Goal: Complete application form

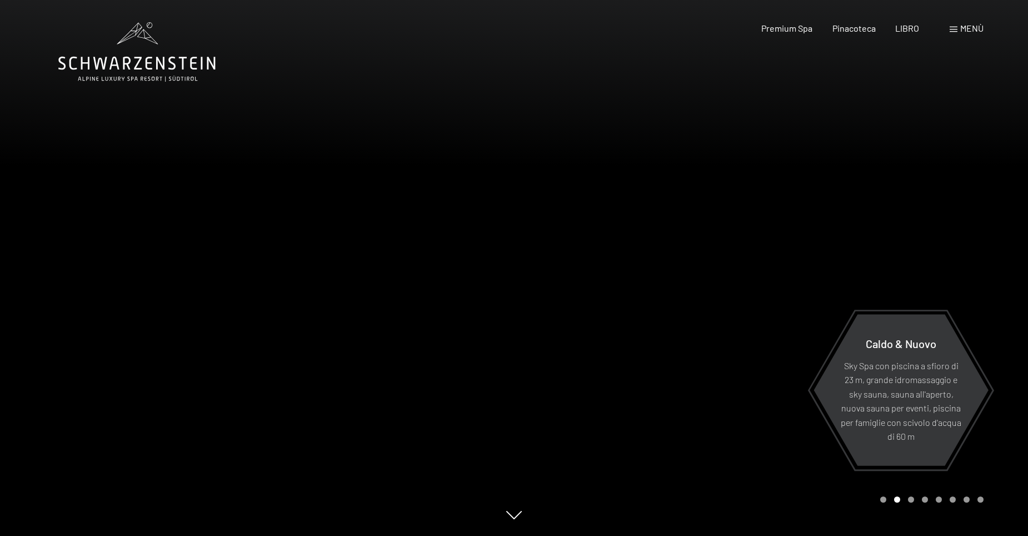
click at [966, 28] on span "Menù" at bounding box center [972, 28] width 23 height 11
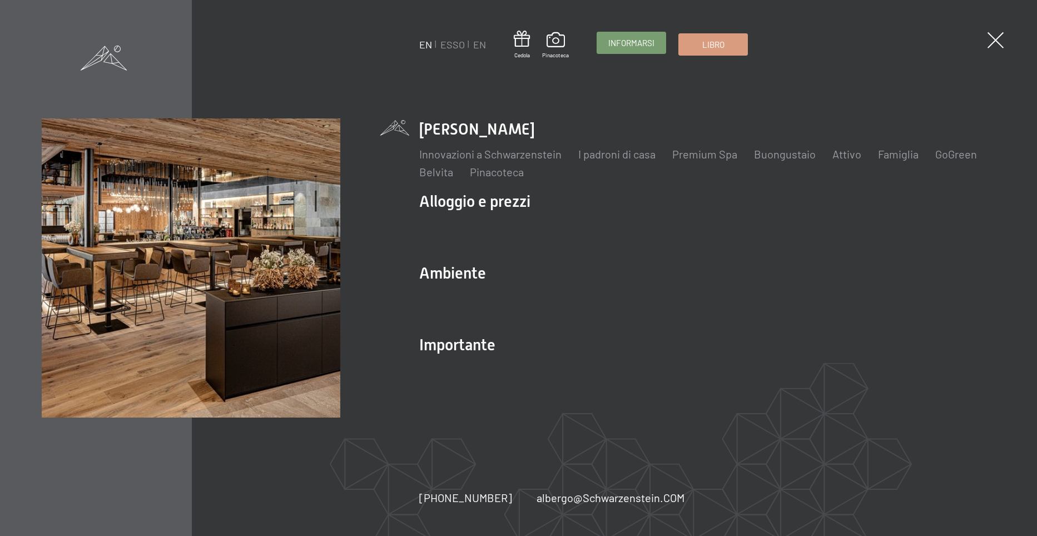
click at [628, 44] on span "Informarsi" at bounding box center [631, 43] width 46 height 12
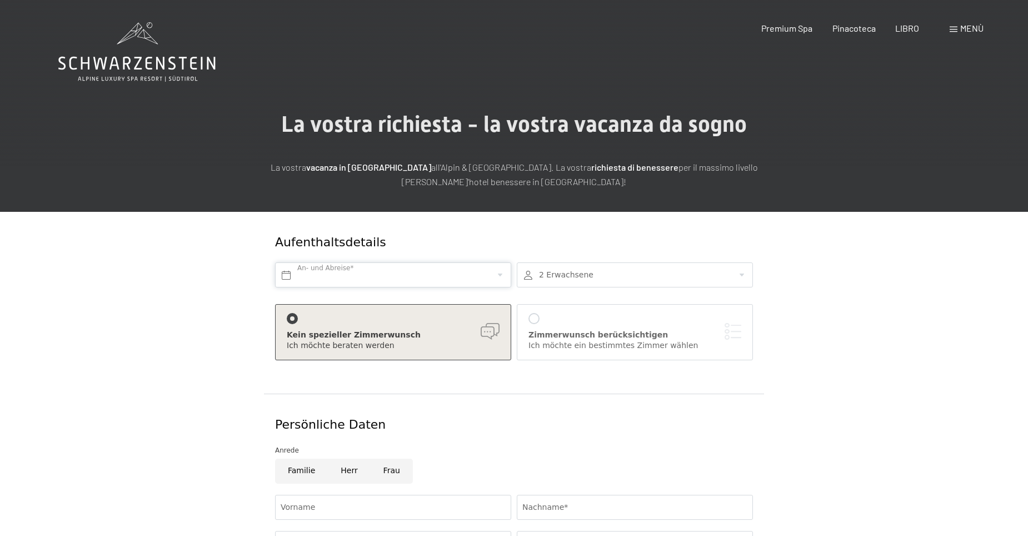
click at [498, 276] on input "text" at bounding box center [393, 274] width 236 height 25
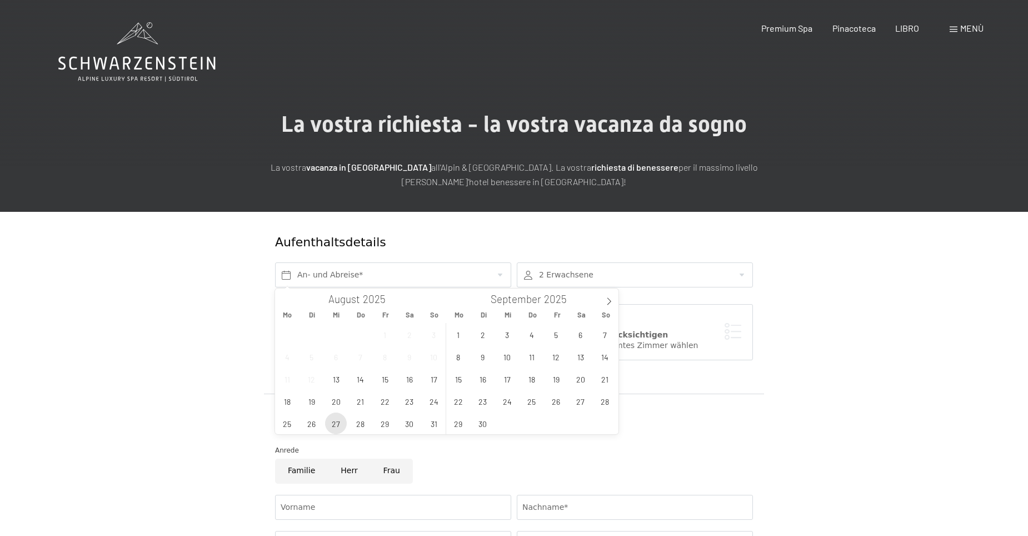
click at [336, 425] on span "27" at bounding box center [336, 423] width 22 height 22
type input "Mi. 27.08.2025"
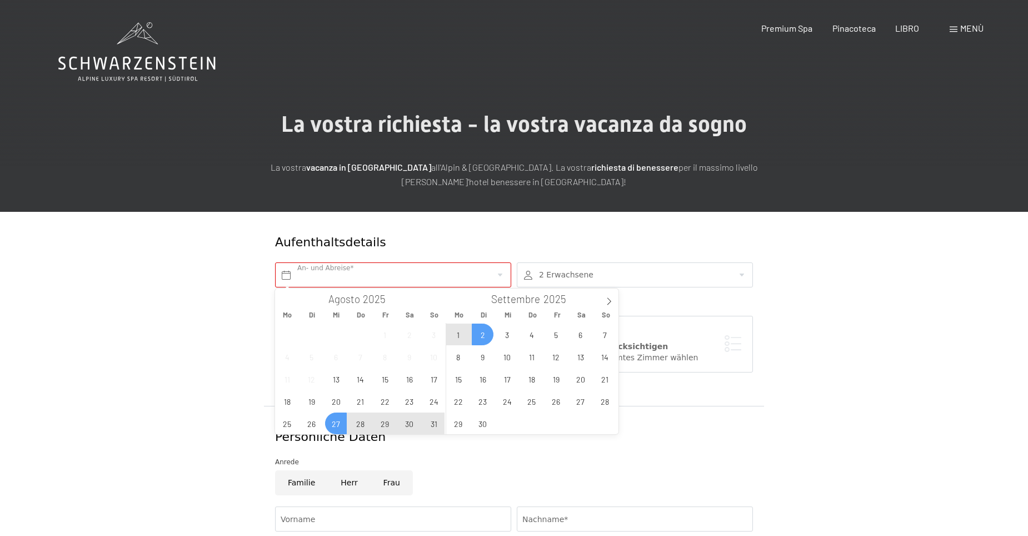
click at [610, 271] on div at bounding box center [635, 274] width 236 height 25
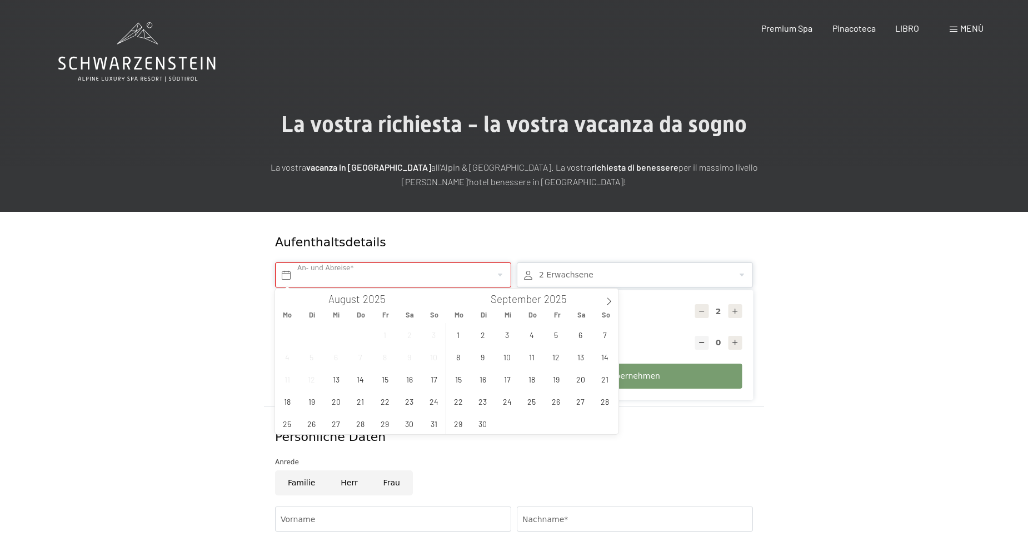
click at [459, 275] on input "text" at bounding box center [393, 274] width 236 height 25
click at [337, 424] on span "27" at bounding box center [336, 423] width 22 height 22
type input "Mi. 27.08.2025"
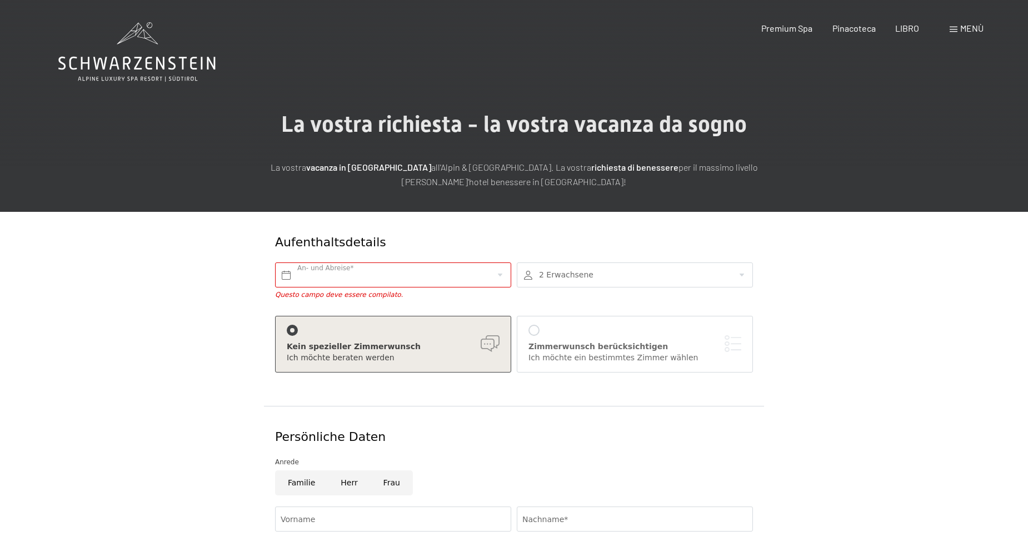
click at [450, 234] on div "Aufenthaltsdetails" at bounding box center [473, 242] width 397 height 17
click at [495, 276] on input "text" at bounding box center [393, 274] width 236 height 25
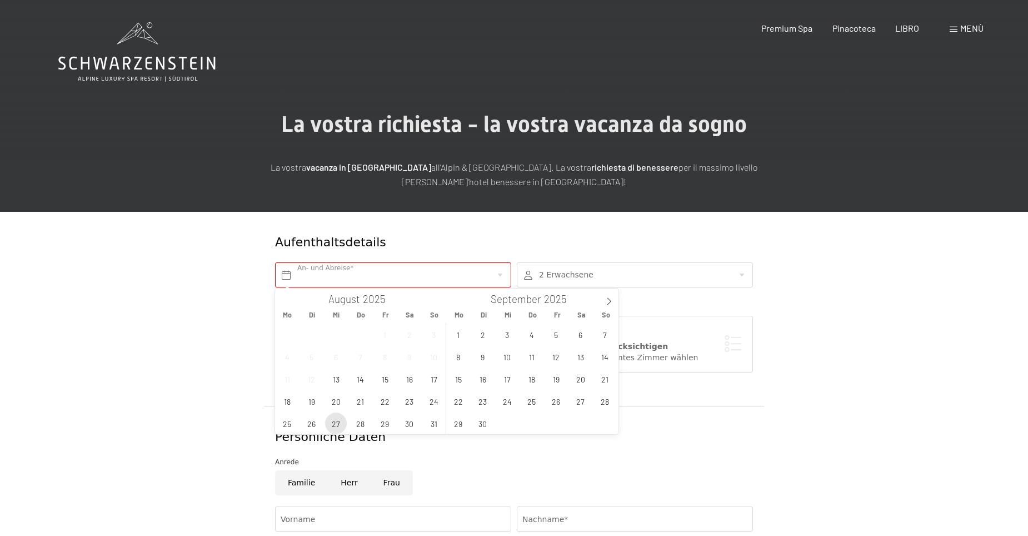
click at [338, 422] on span "27" at bounding box center [336, 423] width 22 height 22
click at [406, 424] on span "30" at bounding box center [410, 423] width 22 height 22
type input "Mi. 27.08.2025 - Sa. 30.08.2025"
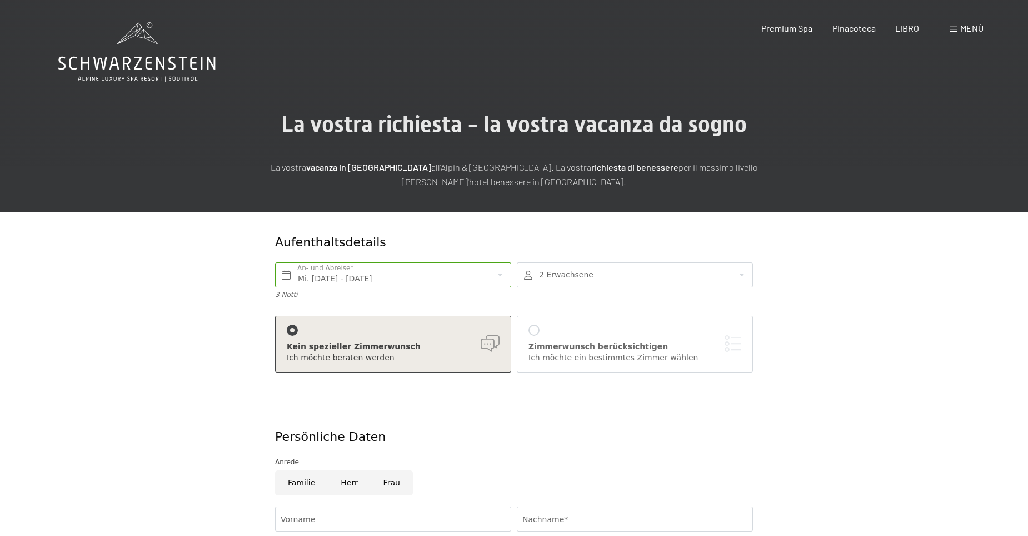
click at [740, 274] on div at bounding box center [635, 274] width 236 height 25
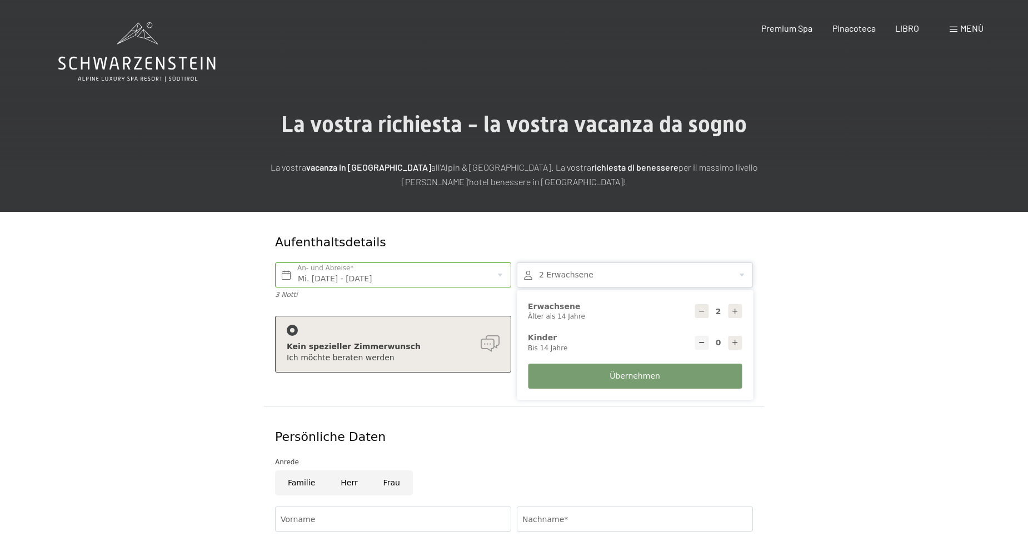
click at [736, 344] on icon at bounding box center [736, 343] width 8 height 8
type input "1"
select select
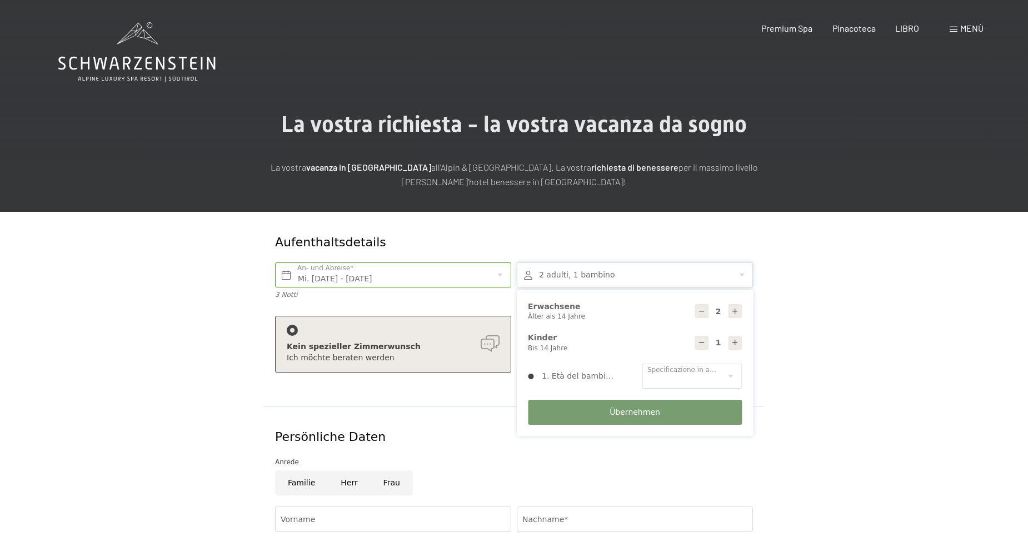
click at [736, 344] on icon at bounding box center [736, 343] width 8 height 8
select select
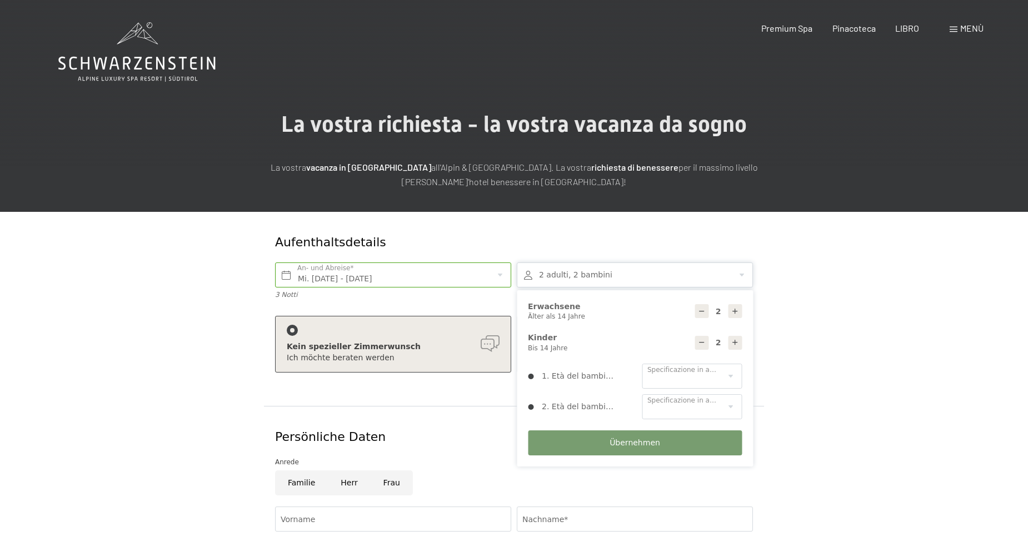
click at [736, 344] on icon at bounding box center [736, 343] width 8 height 8
type input "3"
select select
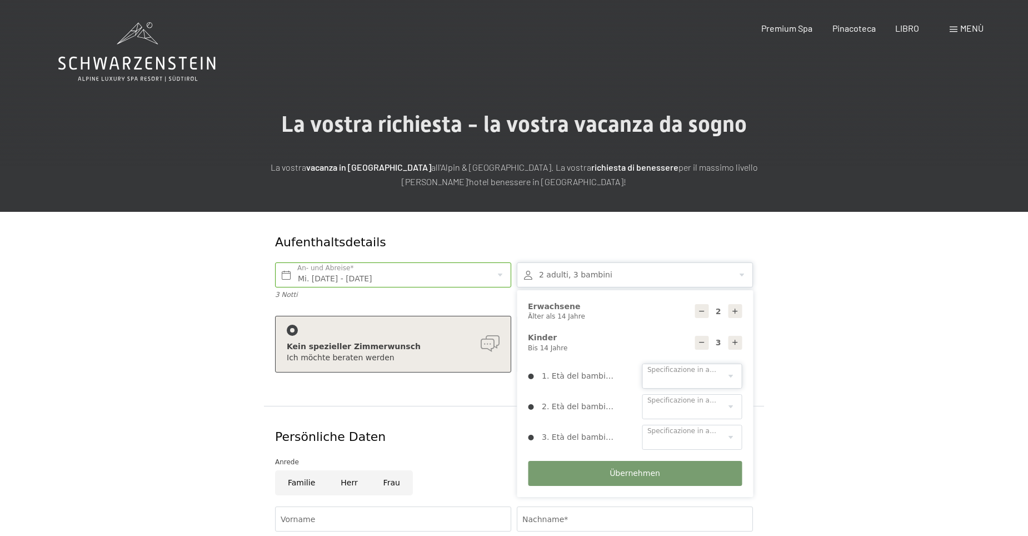
click at [732, 381] on select "0 1 2 3 4 5 6 7 8 9 10 11 12 13 14" at bounding box center [692, 376] width 100 height 25
select select "10"
click at [642, 364] on select "0 1 2 3 4 5 6 7 8 9 10 11 12 13 14" at bounding box center [692, 376] width 100 height 25
click at [728, 407] on select "0 1 2 3 4 5 6 7 8 9 10 11 12 13 14" at bounding box center [692, 406] width 100 height 25
select select "10"
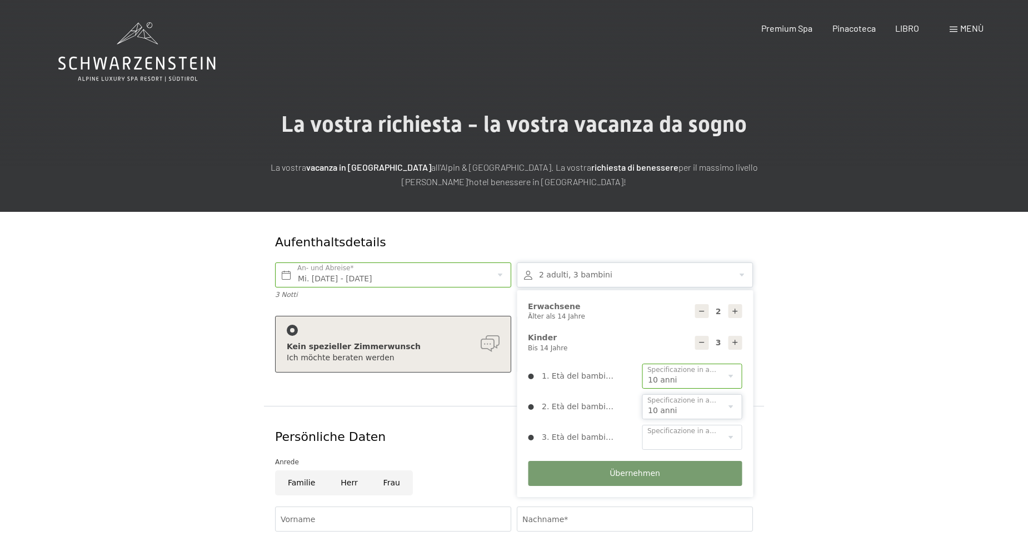
click at [642, 394] on select "0 1 2 3 4 5 6 7 8 9 10 11 12 13 14" at bounding box center [692, 406] width 100 height 25
click at [722, 431] on select "0 1 2 3 4 5 6 7 8 9 10 11 12 13 14" at bounding box center [692, 437] width 100 height 25
select select "5"
click at [642, 425] on select "0 1 2 3 4 5 6 7 8 9 10 11 12 13 14" at bounding box center [692, 437] width 100 height 25
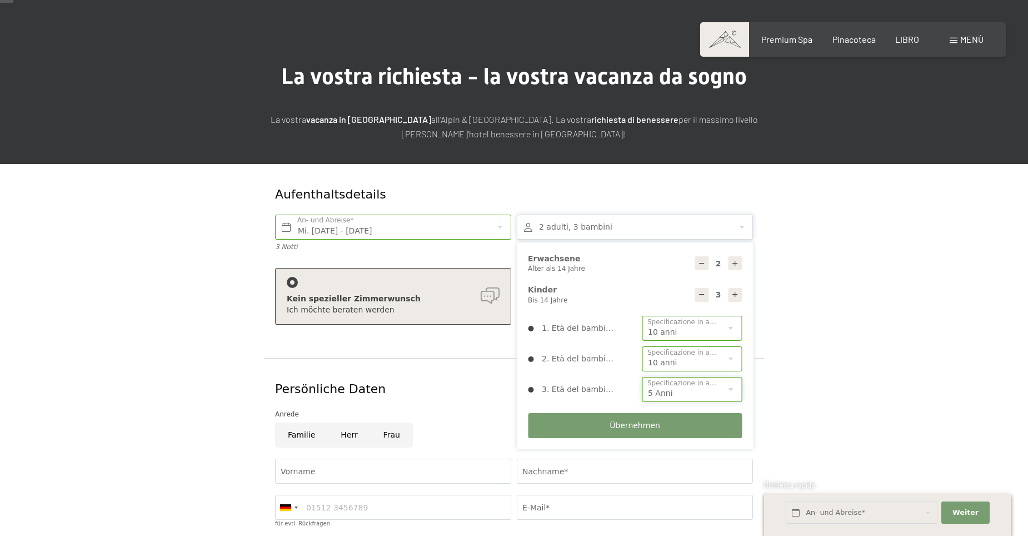
scroll to position [111, 0]
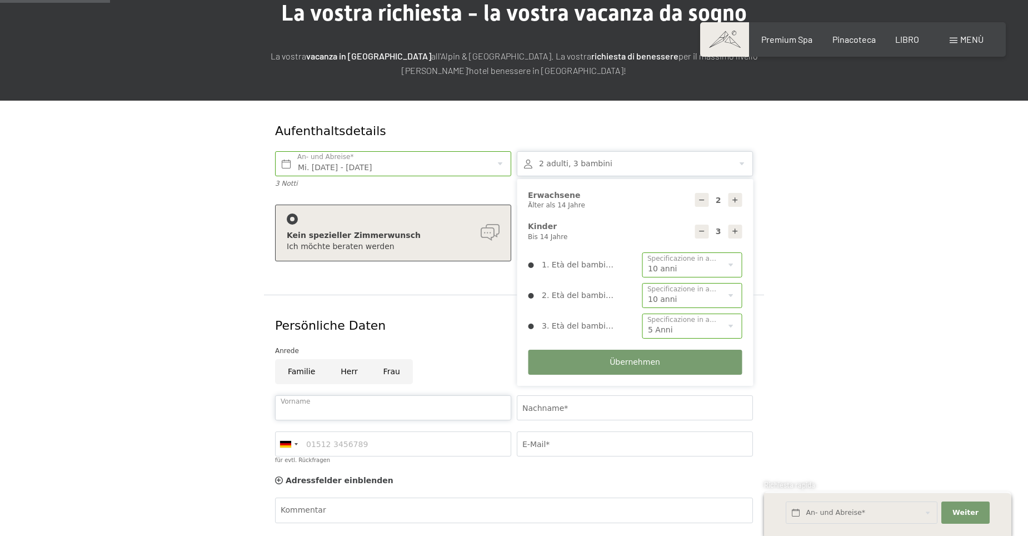
click at [473, 411] on input "Vorname" at bounding box center [393, 407] width 236 height 25
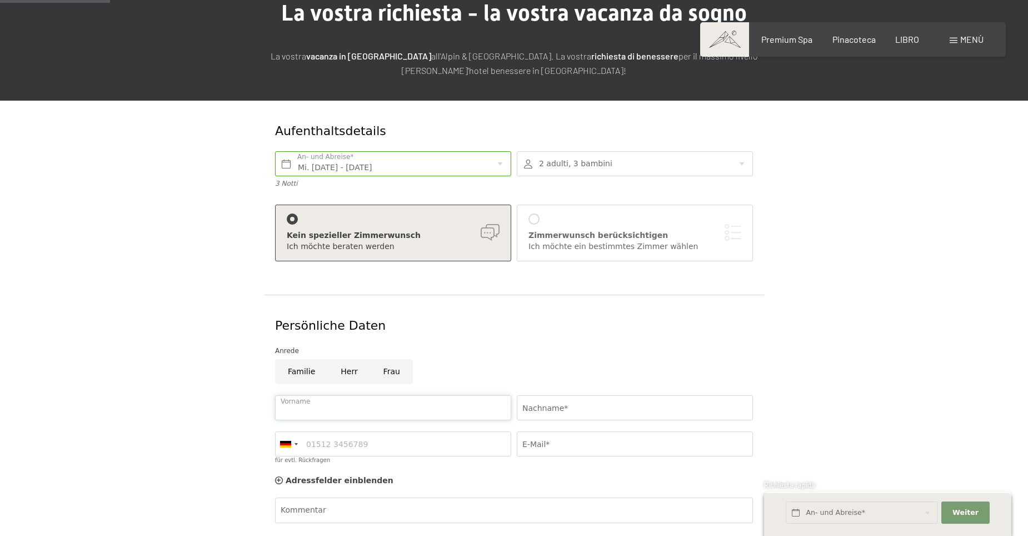
type input "Marco"
type input "Facchin"
type input "0439568111"
type input "info@facchinsrl.it"
type input "GUIDO"
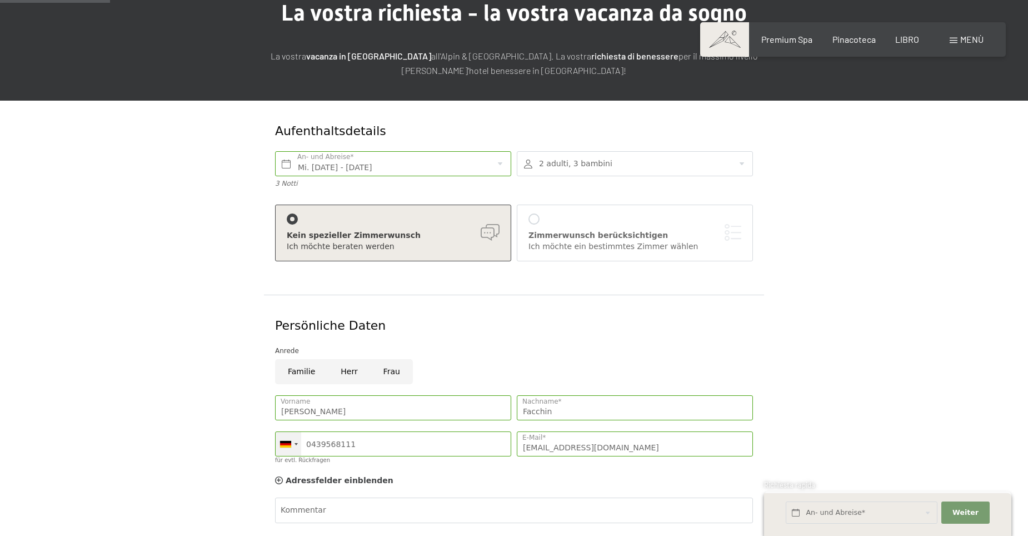
click at [295, 442] on div at bounding box center [289, 444] width 26 height 24
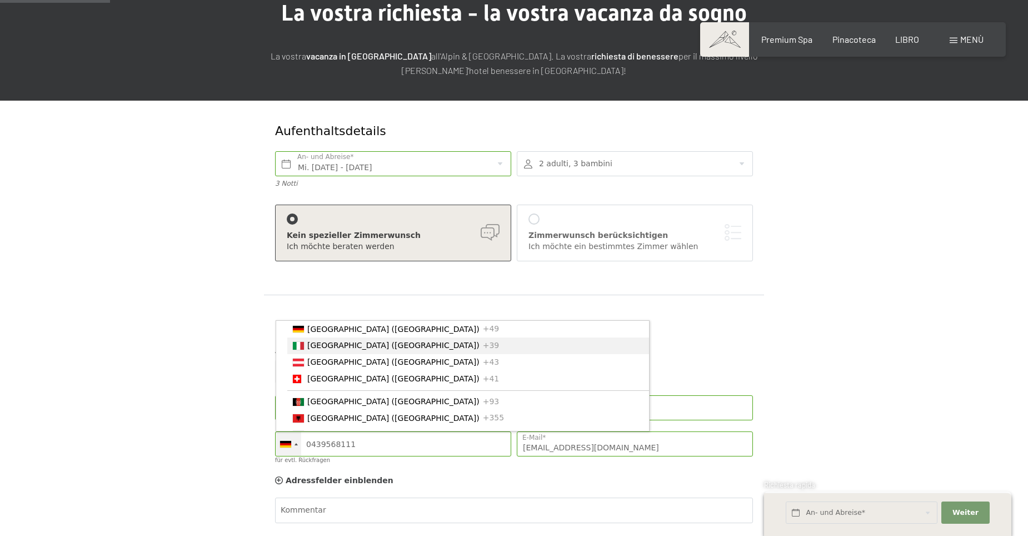
click at [333, 348] on span "[GEOGRAPHIC_DATA] ([GEOGRAPHIC_DATA])" at bounding box center [393, 345] width 172 height 9
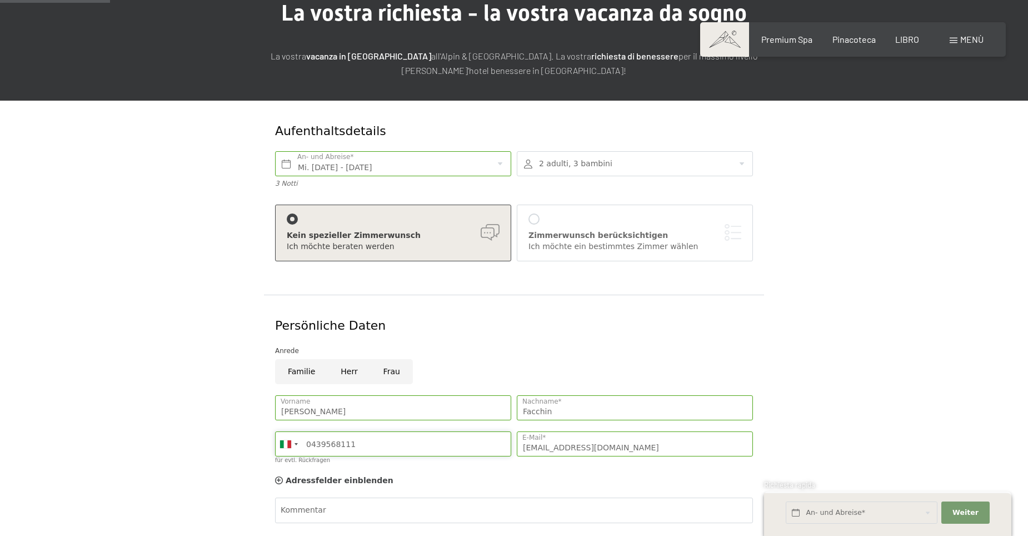
drag, startPoint x: 354, startPoint y: 442, endPoint x: 308, endPoint y: 443, distance: 46.1
click at [308, 443] on input "0439568111" at bounding box center [393, 443] width 236 height 25
type input "3358481600"
drag, startPoint x: 595, startPoint y: 444, endPoint x: 589, endPoint y: 444, distance: 6.1
click at [592, 444] on input "info@facchinsrl.it" at bounding box center [635, 443] width 236 height 25
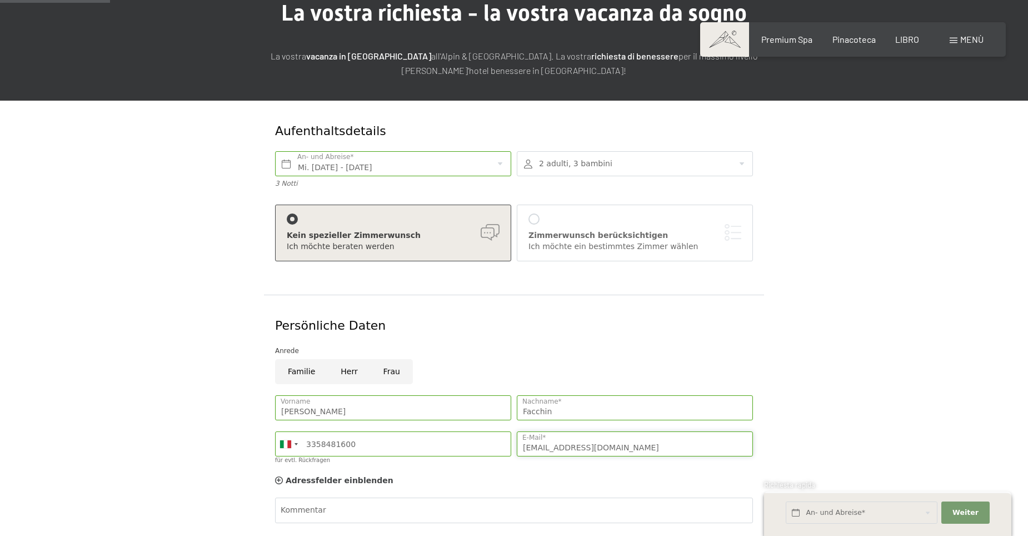
drag, startPoint x: 595, startPoint y: 446, endPoint x: 518, endPoint y: 447, distance: 77.3
click at [518, 447] on input "info@facchinsrl.it" at bounding box center [635, 443] width 236 height 25
click at [578, 449] on input "f.marco" at bounding box center [635, 443] width 236 height 25
click at [576, 449] on input "f.marco" at bounding box center [635, 443] width 236 height 25
click at [630, 445] on input "f.marco" at bounding box center [635, 443] width 236 height 25
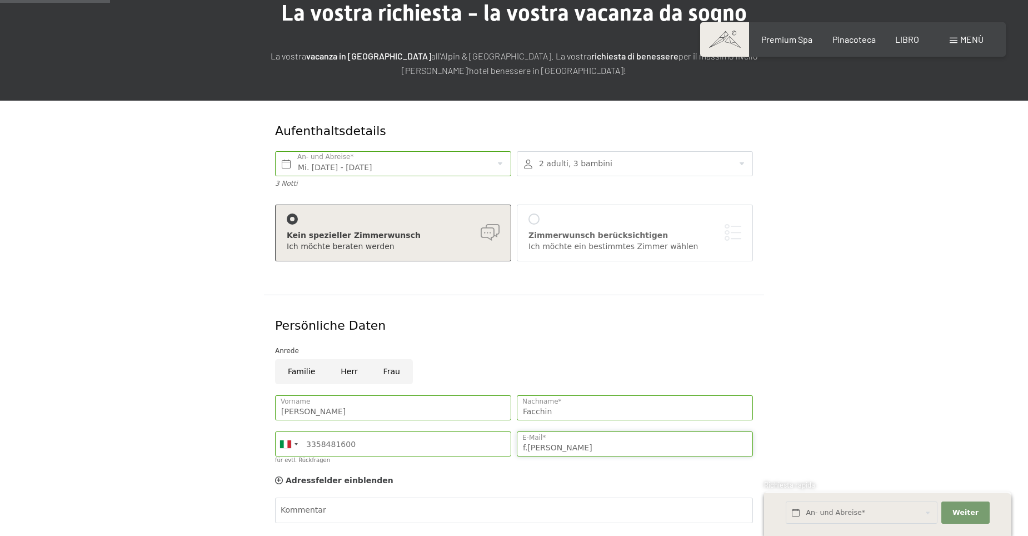
type input "f.marco@facchinsrl.it"
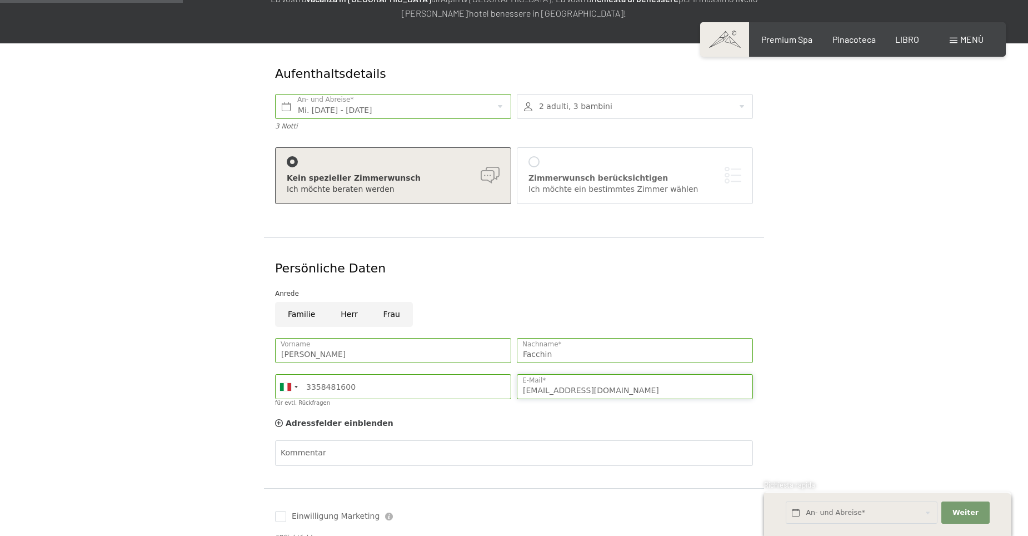
scroll to position [222, 0]
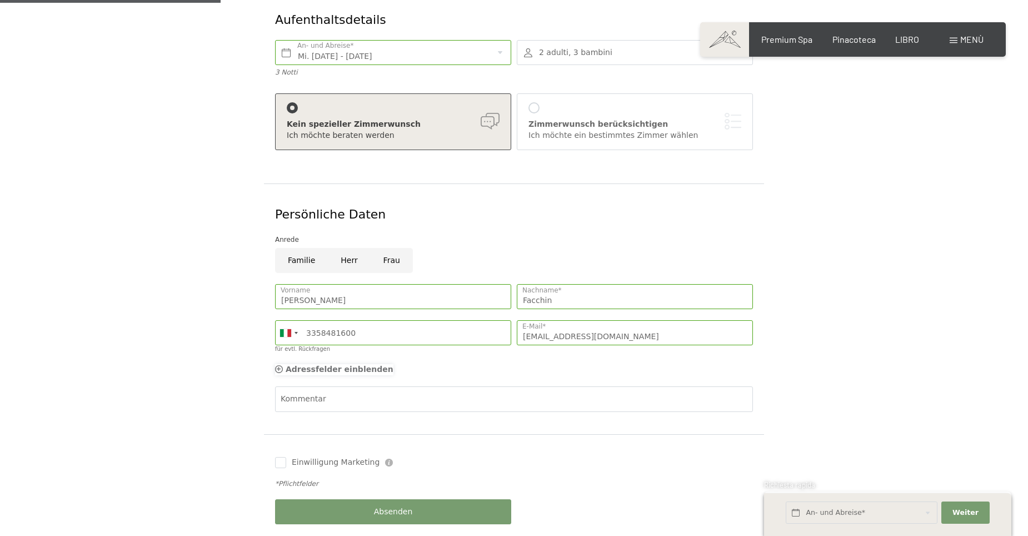
click at [282, 370] on icon at bounding box center [279, 369] width 8 height 8
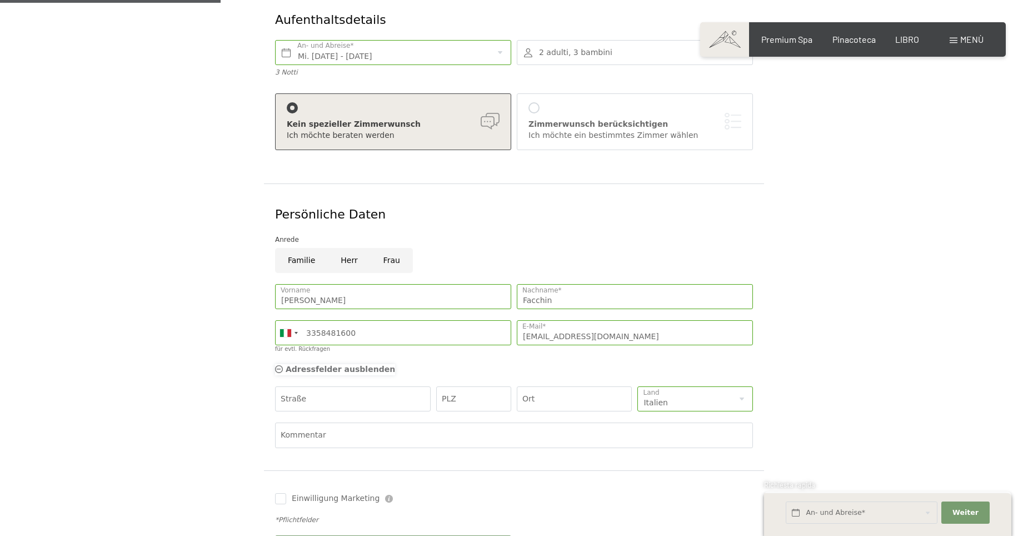
click at [282, 369] on icon at bounding box center [279, 369] width 8 height 8
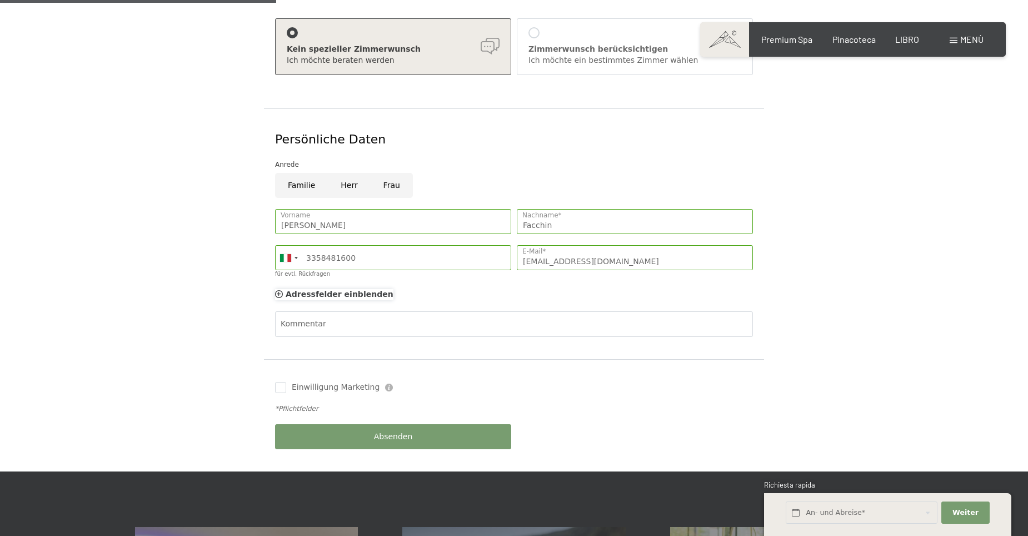
scroll to position [278, 0]
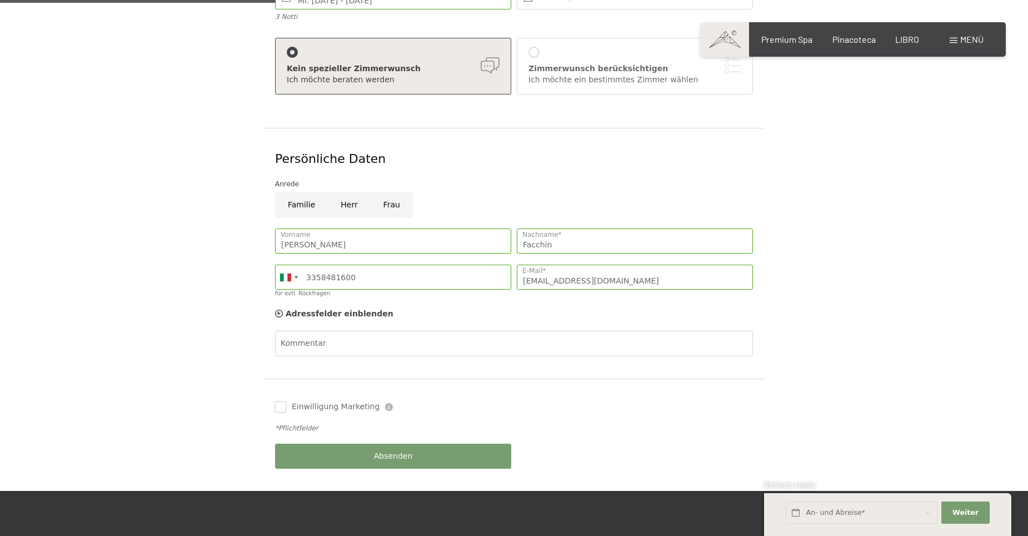
click at [285, 408] on input "Einwilligung Marketing" at bounding box center [280, 406] width 11 height 11
checkbox input "true"
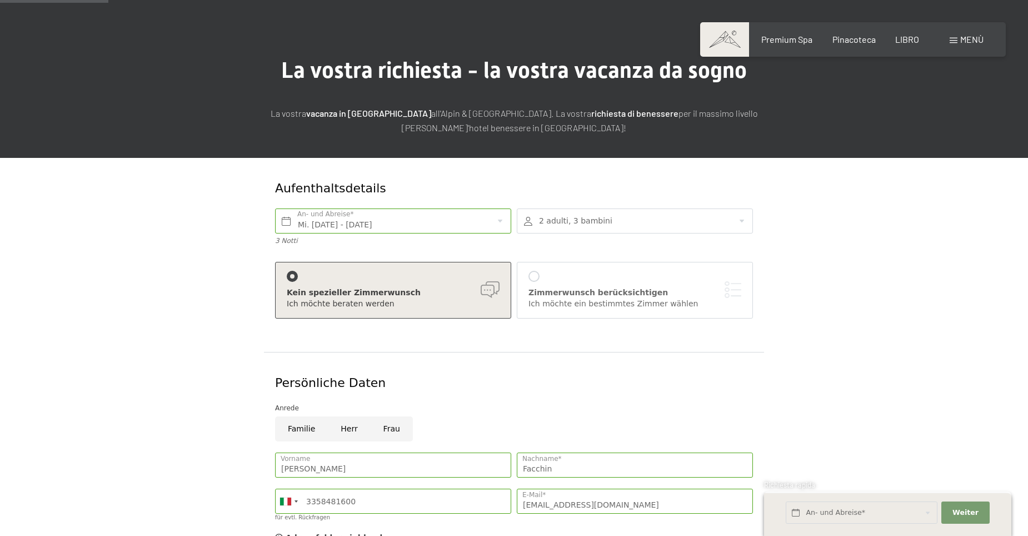
scroll to position [111, 0]
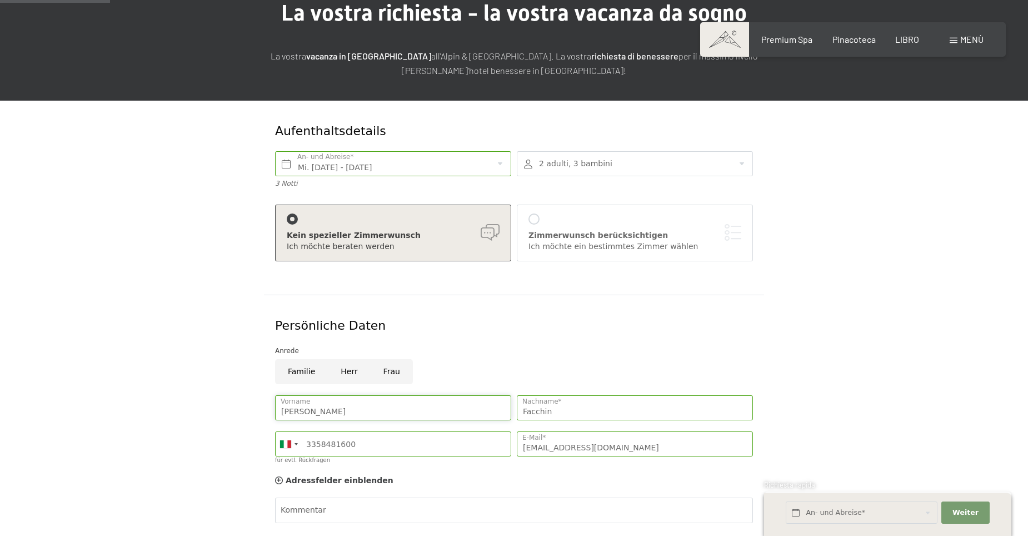
click at [314, 411] on input "GUIDO" at bounding box center [393, 407] width 236 height 25
type input "G"
type input "Marco"
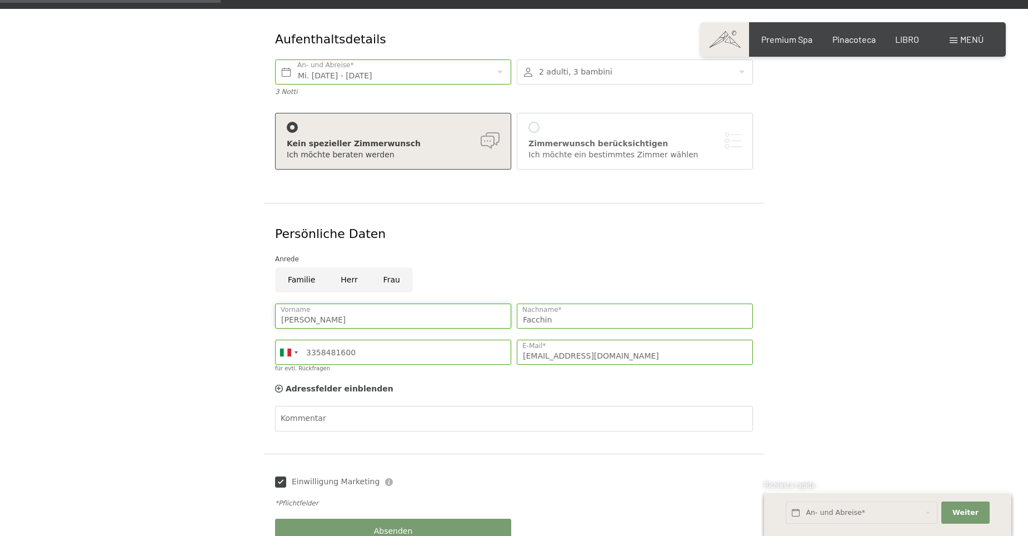
scroll to position [222, 0]
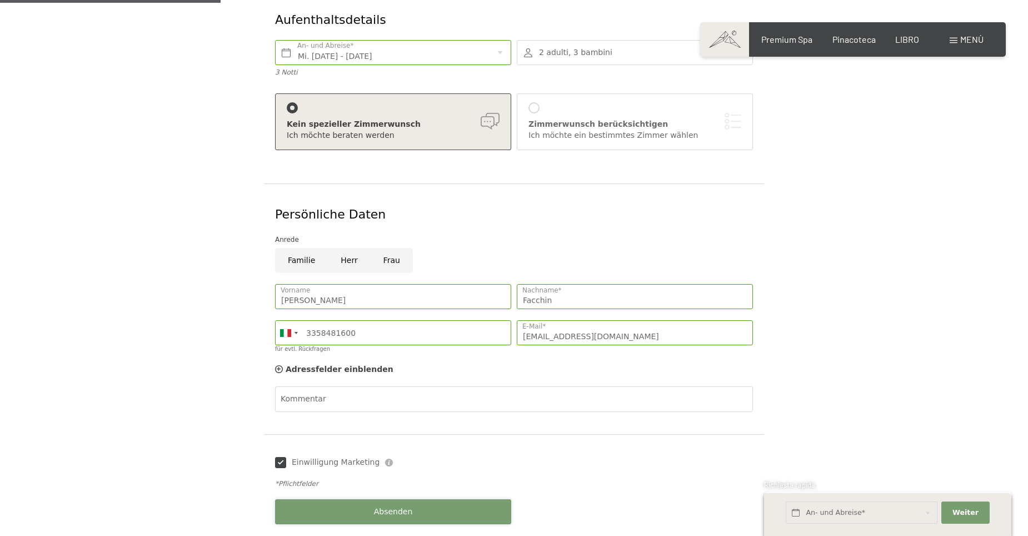
click at [382, 508] on span "Absenden" at bounding box center [393, 511] width 39 height 11
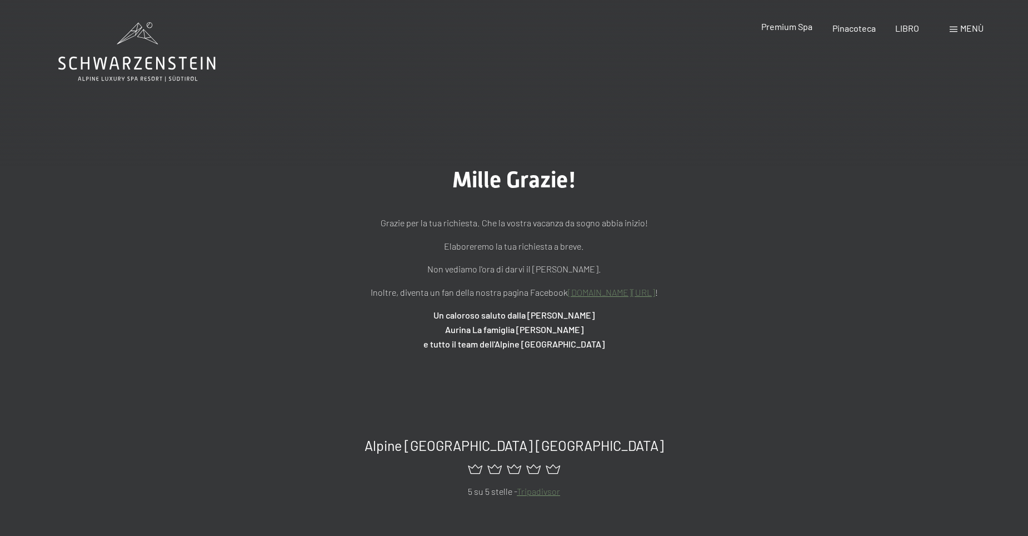
click at [788, 24] on span "Premium Spa" at bounding box center [787, 26] width 51 height 11
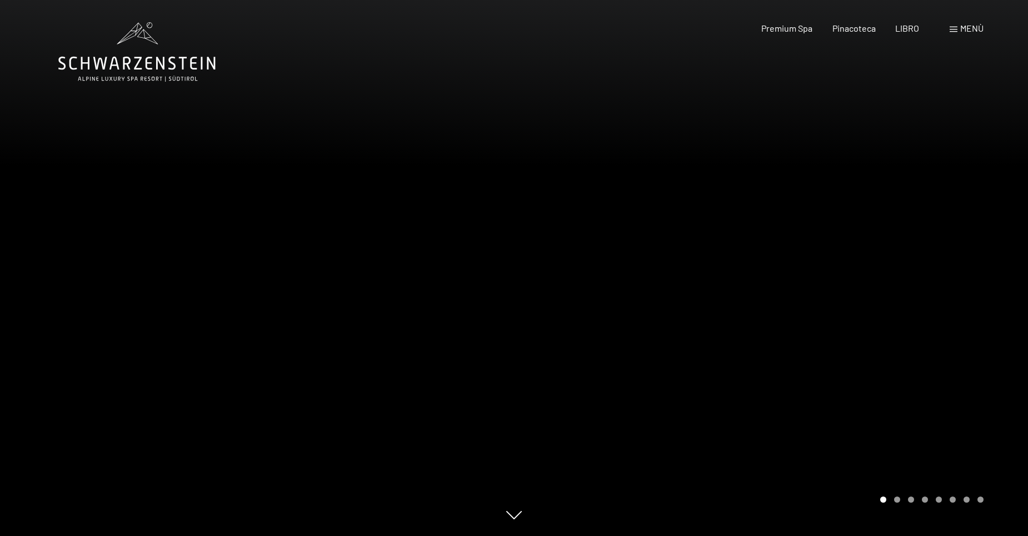
click at [897, 497] on div "Giostra Pagina 2" at bounding box center [897, 499] width 6 height 6
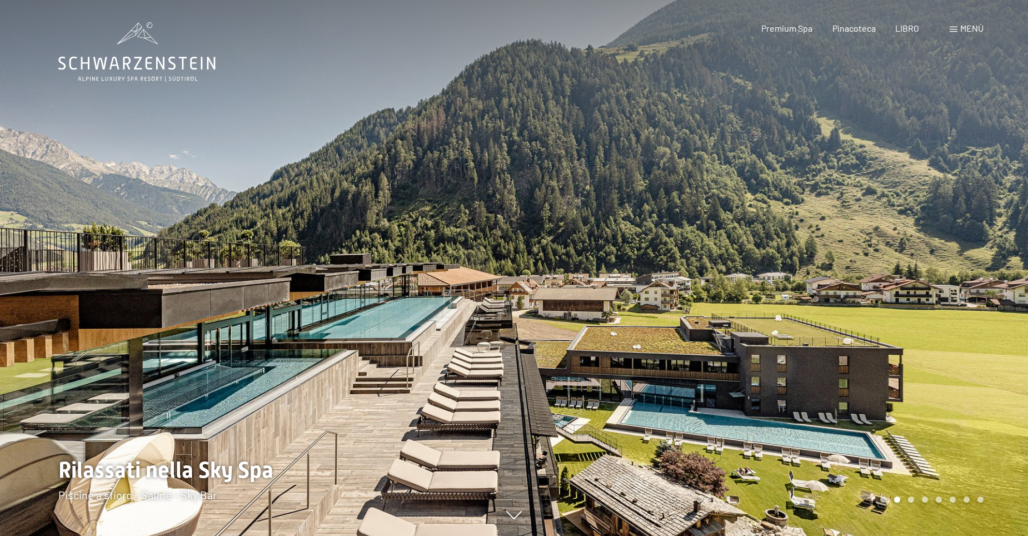
click at [912, 497] on div "Giostra Pagina 3" at bounding box center [911, 499] width 6 height 6
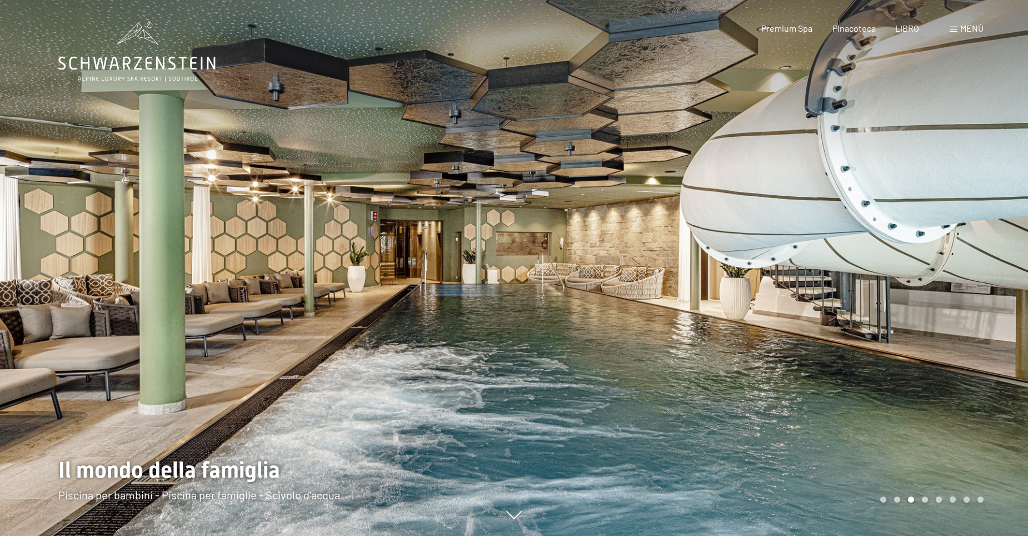
click at [925, 499] on div "Giostra Pagina 4" at bounding box center [925, 499] width 6 height 6
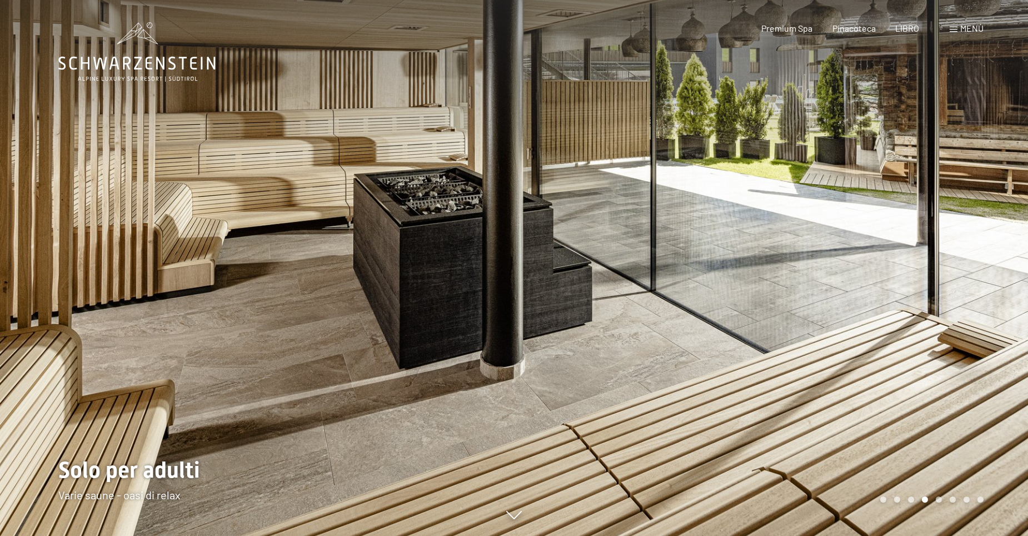
click at [941, 499] on div "Carosello Pagina 5" at bounding box center [939, 499] width 6 height 6
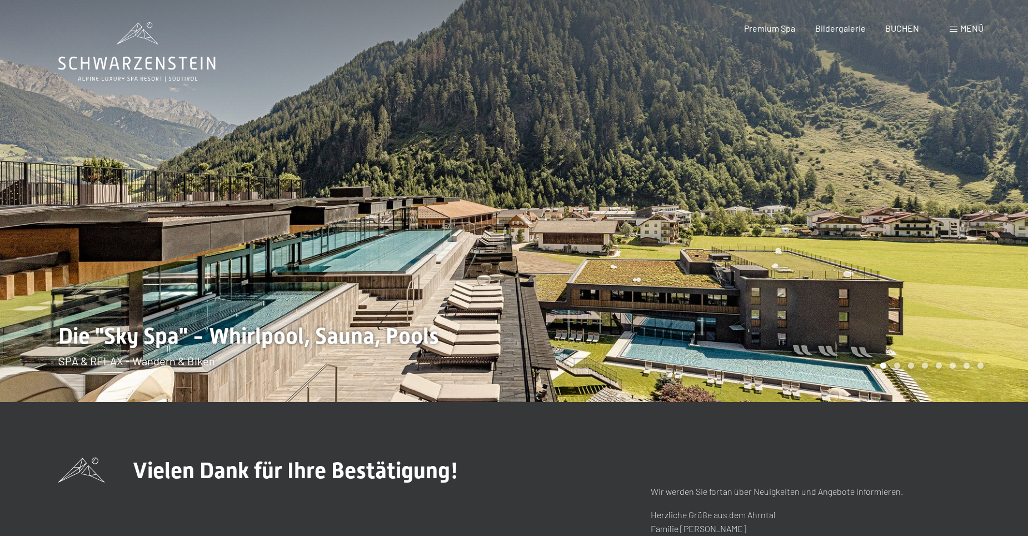
click at [981, 27] on span "Menü" at bounding box center [972, 28] width 23 height 11
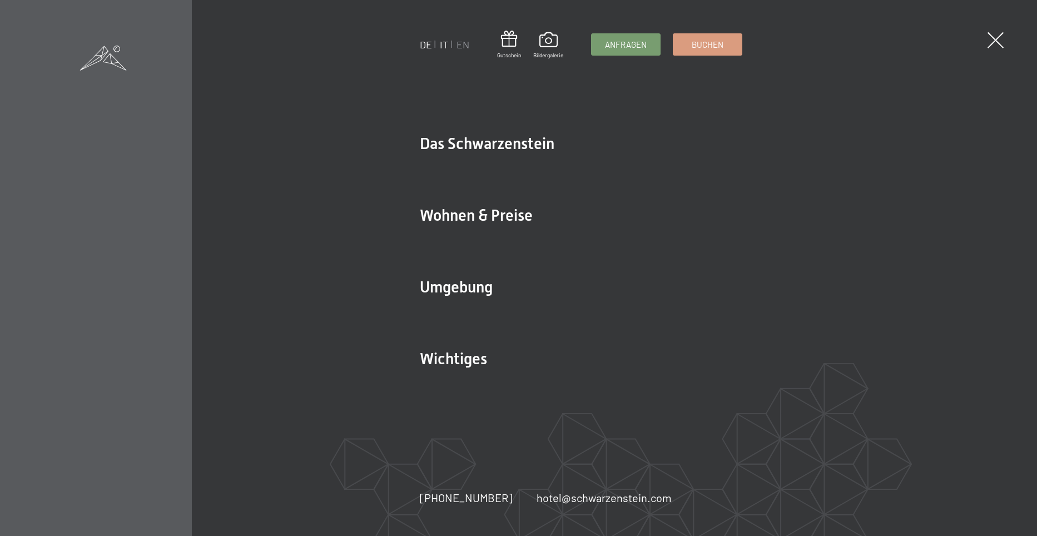
click at [442, 44] on link "IT" at bounding box center [444, 44] width 8 height 12
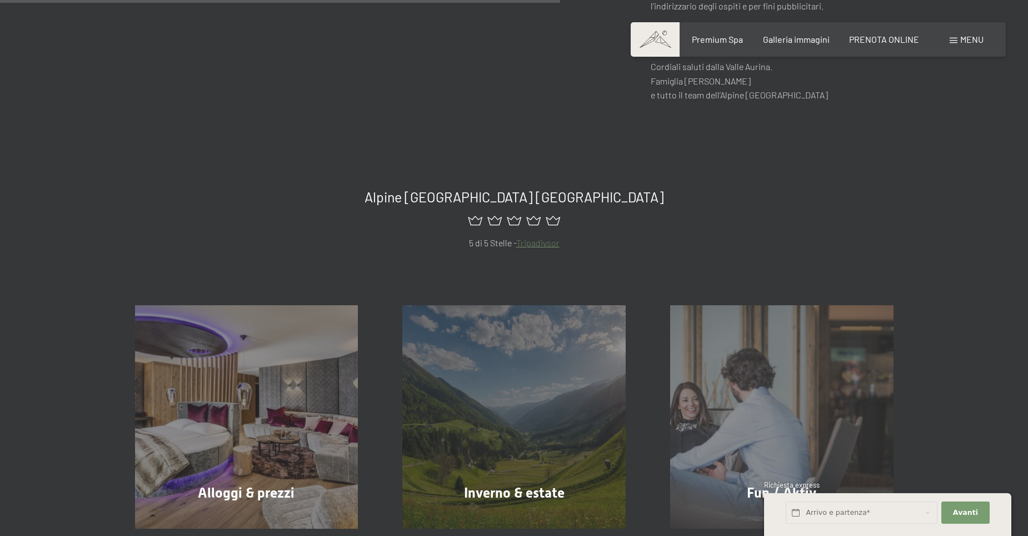
scroll to position [445, 0]
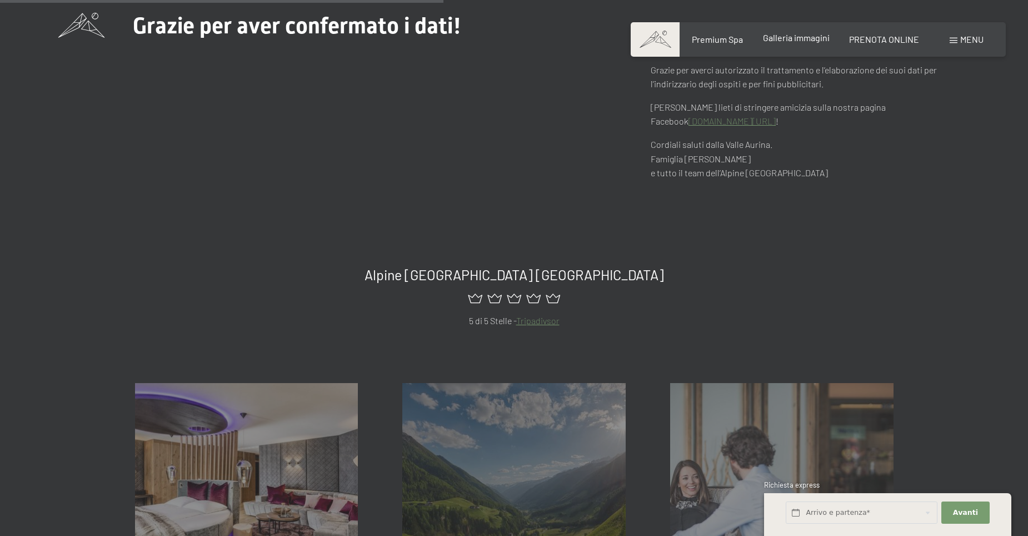
click at [785, 41] on span "Galleria immagini" at bounding box center [796, 37] width 67 height 11
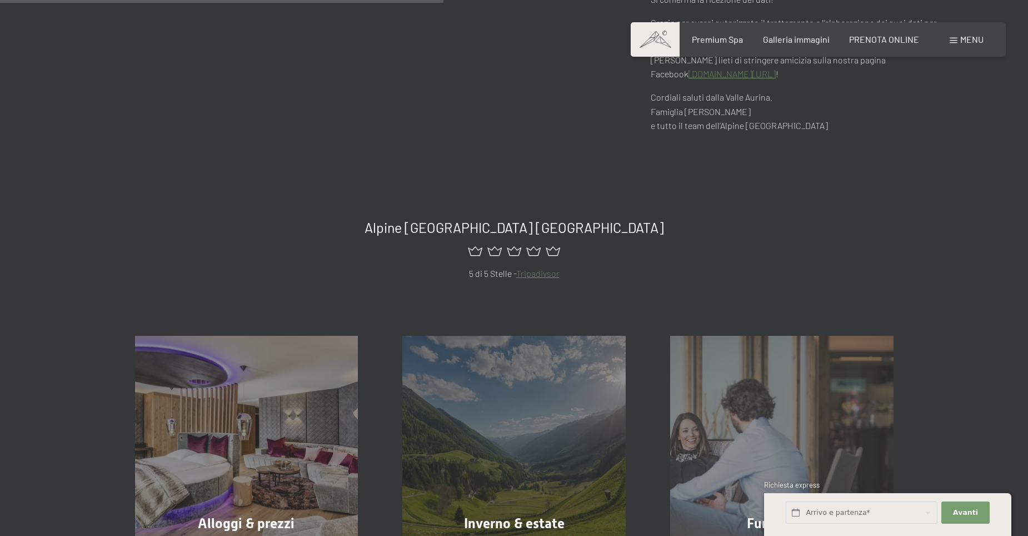
scroll to position [556, 0]
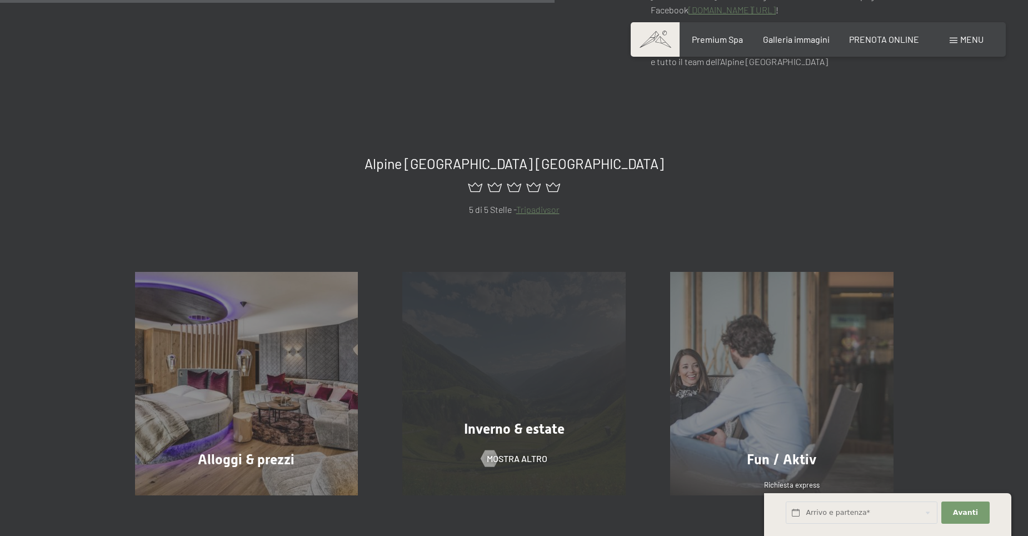
click at [524, 347] on div "Inverno & estate mostra altro" at bounding box center [514, 383] width 268 height 223
